Goal: Communication & Community: Answer question/provide support

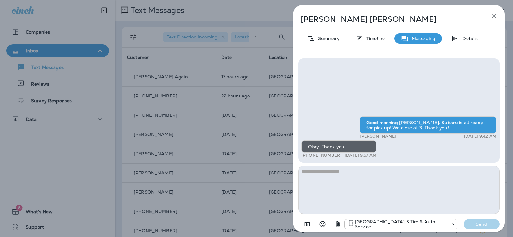
click at [349, 165] on div "Good morning [PERSON_NAME]. Subaru is all ready for pick up! We close at 3. Tha…" at bounding box center [398, 144] width 201 height 172
click at [347, 170] on textarea at bounding box center [398, 190] width 201 height 48
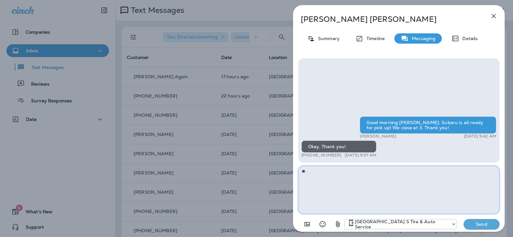
type textarea "*"
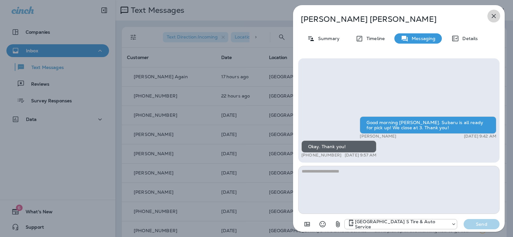
click at [494, 16] on icon "button" at bounding box center [493, 16] width 4 height 4
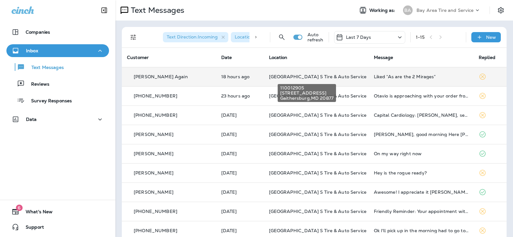
click at [307, 74] on span "[GEOGRAPHIC_DATA] S Tire & Auto Service" at bounding box center [317, 77] width 97 height 6
click at [309, 74] on span "[GEOGRAPHIC_DATA] S Tire & Auto Service" at bounding box center [317, 77] width 97 height 6
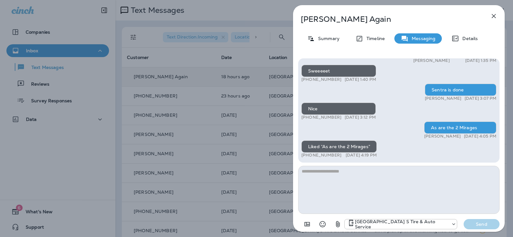
click at [326, 176] on textarea at bounding box center [398, 190] width 201 height 48
type textarea "*"
click at [306, 168] on textarea "**********" at bounding box center [398, 190] width 201 height 48
type textarea "**********"
click at [480, 215] on div "[GEOGRAPHIC_DATA] S Tire & Auto Service Send" at bounding box center [398, 222] width 201 height 17
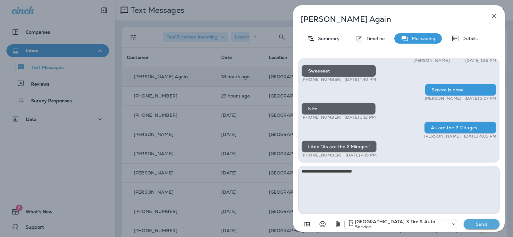
click at [478, 225] on button "Send" at bounding box center [481, 224] width 36 height 10
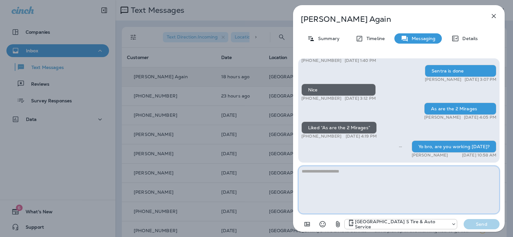
click at [322, 169] on textarea at bounding box center [398, 190] width 201 height 48
type textarea "**********"
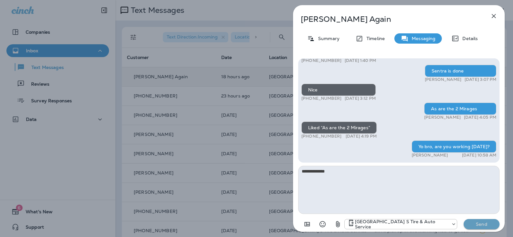
click at [481, 227] on button "Send" at bounding box center [481, 224] width 36 height 10
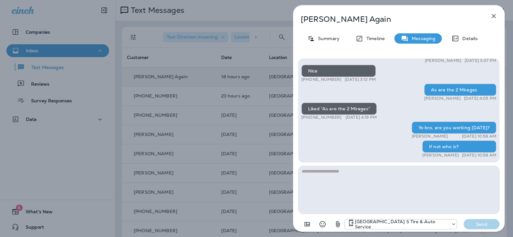
click at [493, 15] on icon "button" at bounding box center [493, 16] width 4 height 4
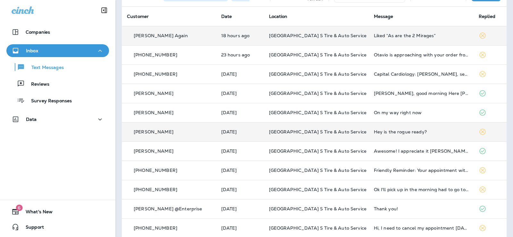
scroll to position [53, 0]
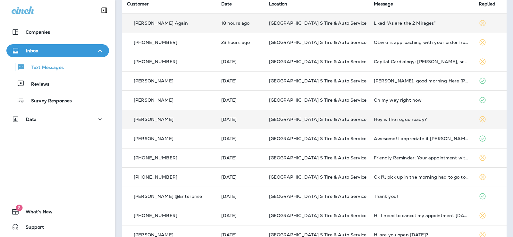
click at [308, 119] on span "[GEOGRAPHIC_DATA] S Tire & Auto Service" at bounding box center [317, 119] width 97 height 6
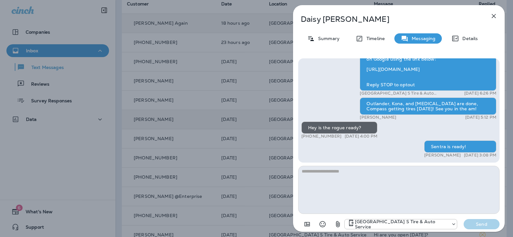
click at [348, 180] on textarea at bounding box center [398, 190] width 201 height 48
type textarea "**********"
click at [483, 226] on p "Send" at bounding box center [481, 224] width 27 height 6
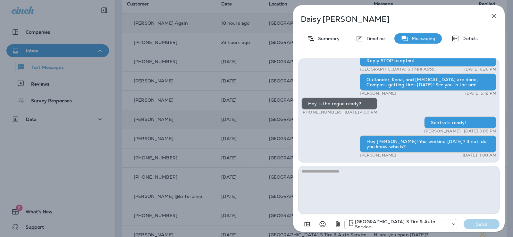
click at [492, 13] on icon "button" at bounding box center [493, 16] width 8 height 8
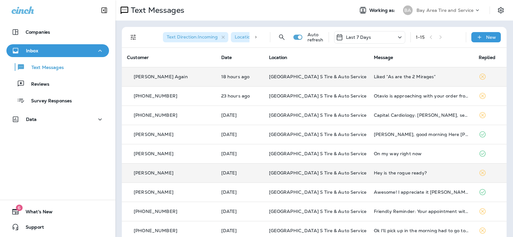
click at [368, 83] on td "Liked “As are the 2 Mirages”" at bounding box center [420, 76] width 105 height 19
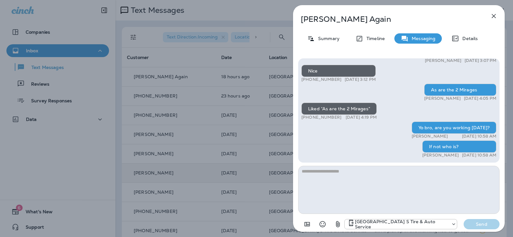
click at [491, 16] on icon "button" at bounding box center [493, 16] width 8 height 8
